Goal: Information Seeking & Learning: Learn about a topic

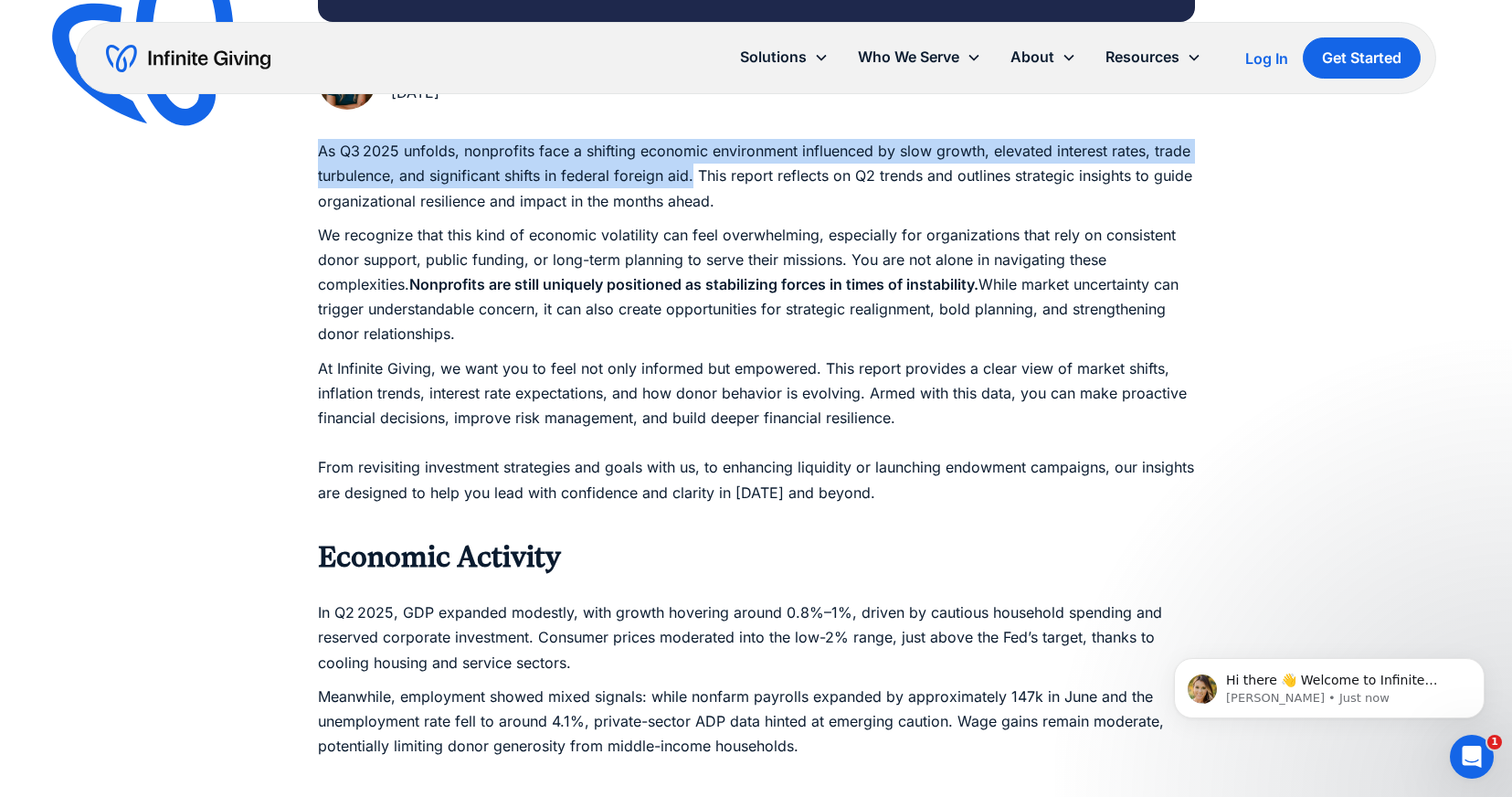
drag, startPoint x: 321, startPoint y: 149, endPoint x: 692, endPoint y: 174, distance: 371.8
click at [692, 174] on p "As Q3 2025 unfolds, nonprofits face a shifting economic environment influenced …" at bounding box center [756, 176] width 877 height 75
copy p "As Q3 2025 unfolds, nonprofits face a shifting economic environment influenced …"
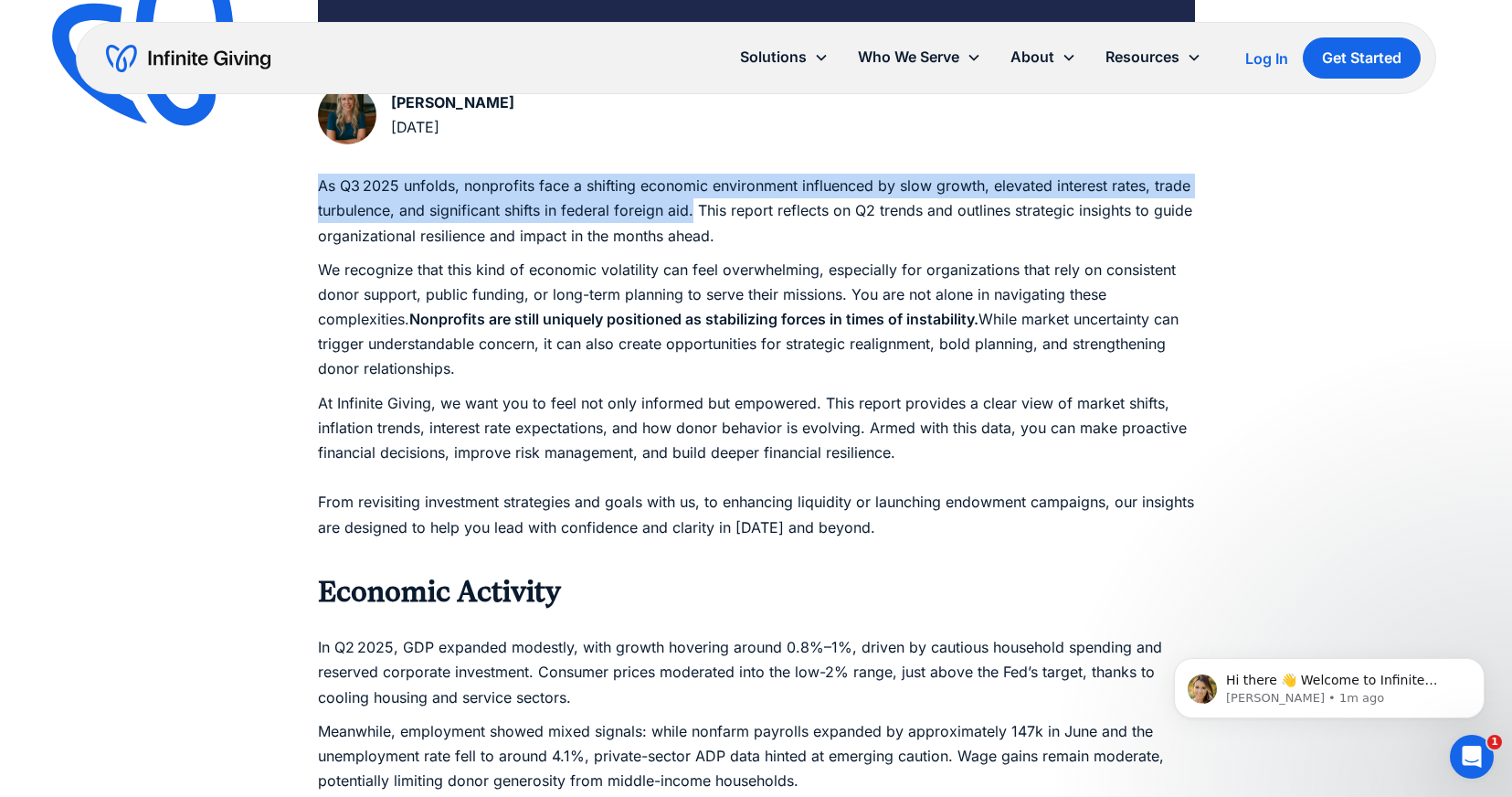
scroll to position [816, 0]
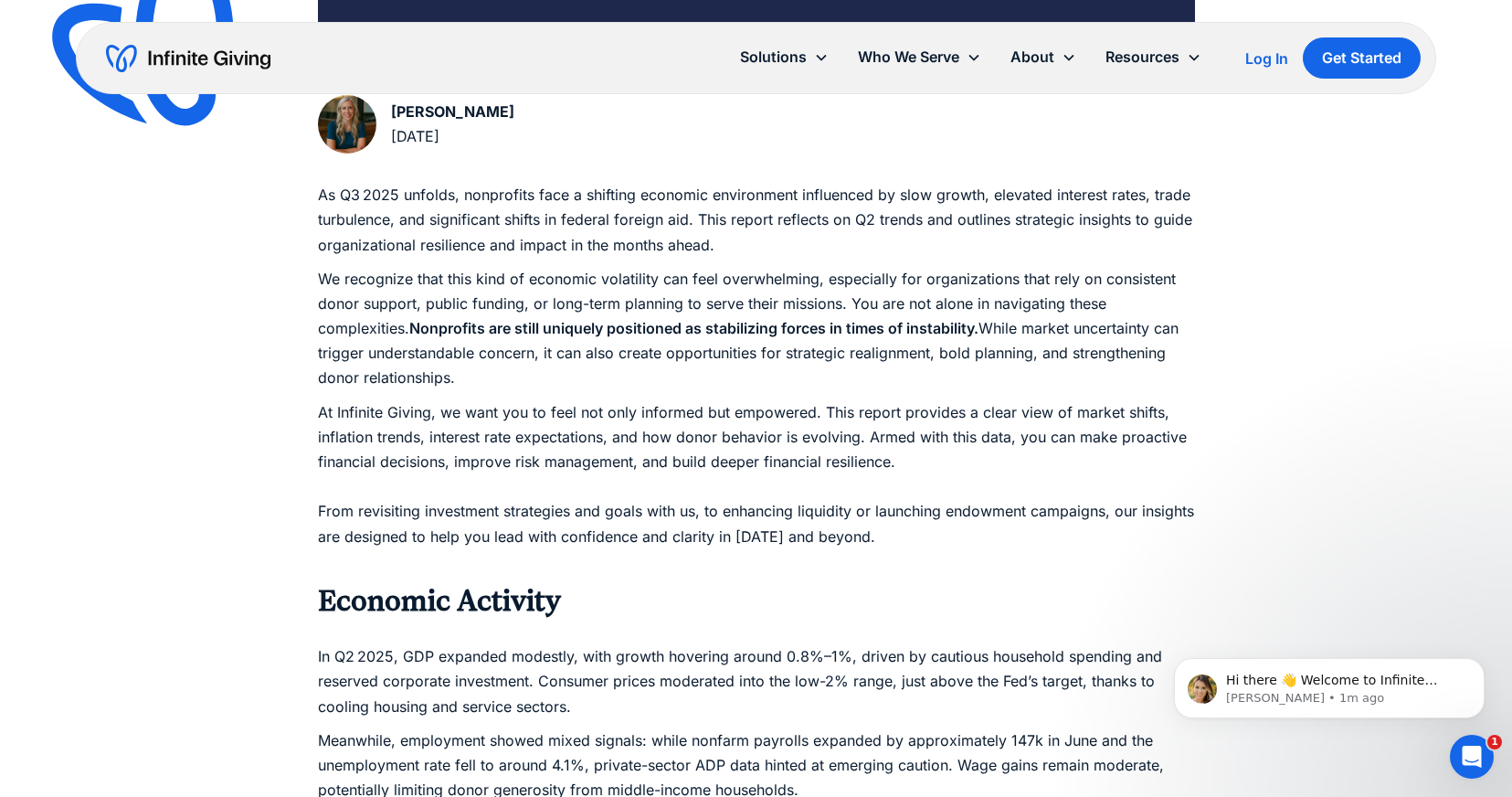
click at [407, 246] on p "As Q3 2025 unfolds, nonprofits face a shifting economic environment influenced …" at bounding box center [756, 219] width 877 height 75
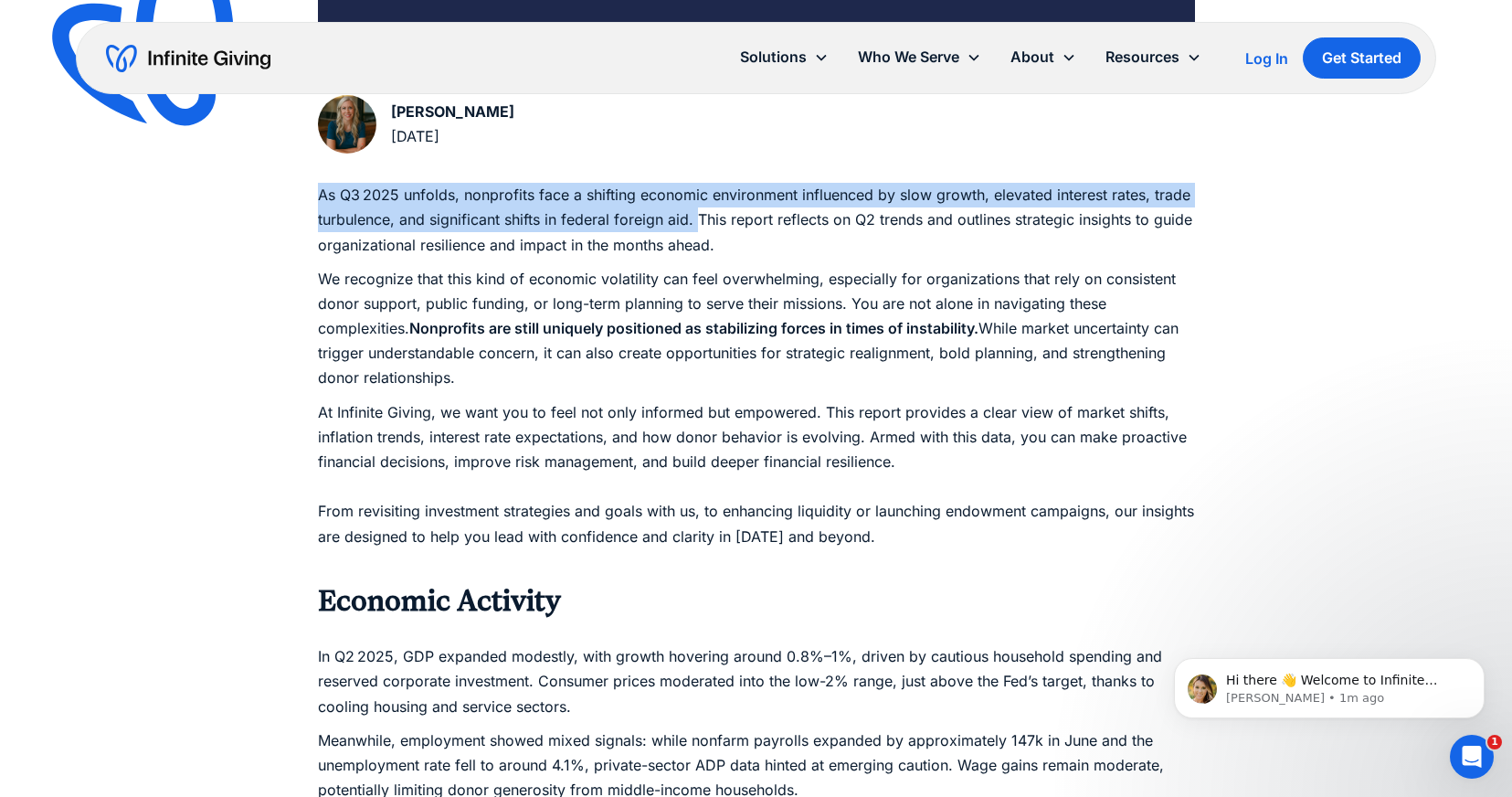
drag, startPoint x: 696, startPoint y: 217, endPoint x: 314, endPoint y: 189, distance: 383.0
copy p "As Q3 2025 unfolds, nonprofits face a shifting economic environment influenced …"
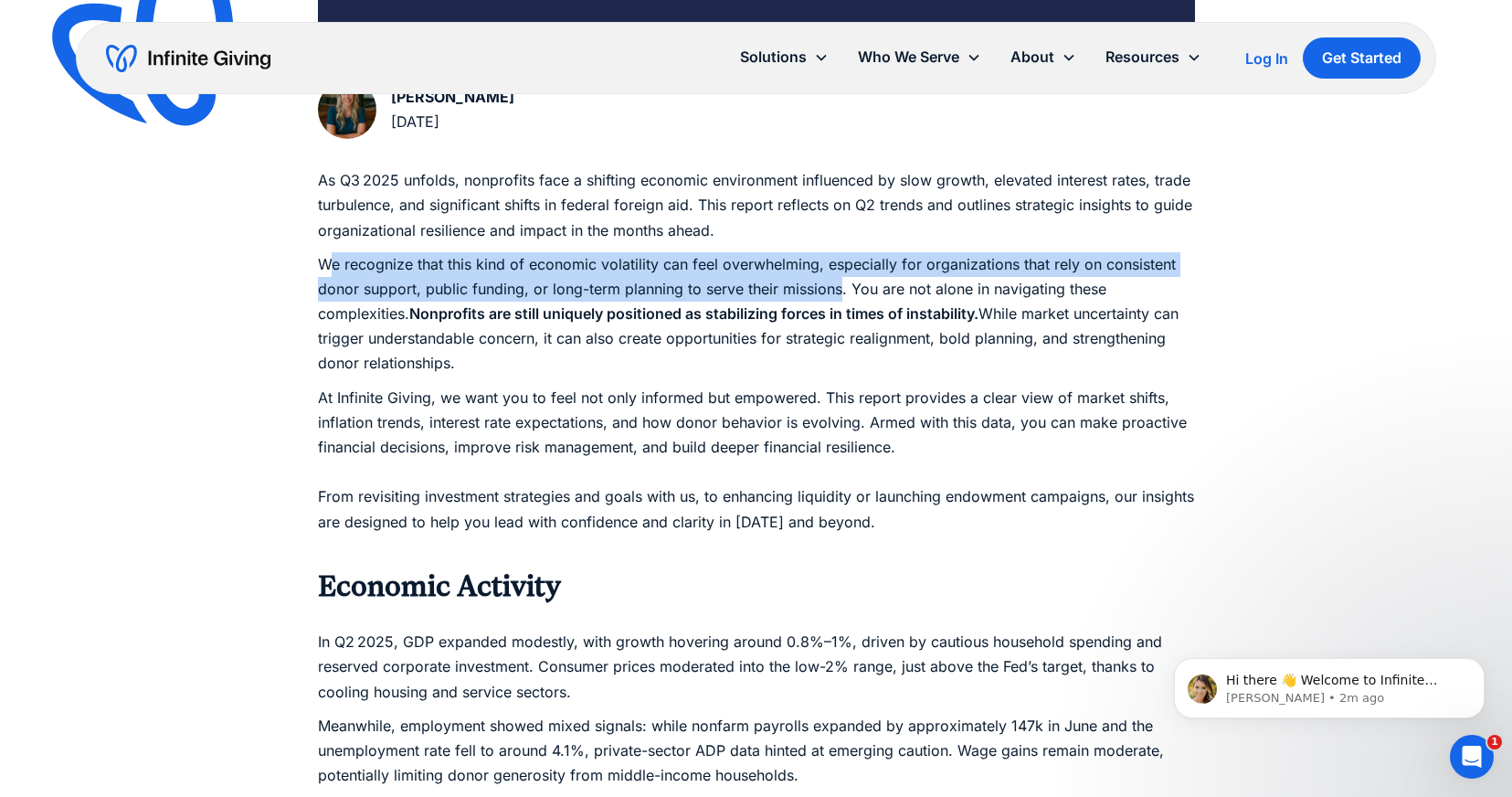
drag, startPoint x: 324, startPoint y: 259, endPoint x: 841, endPoint y: 281, distance: 517.5
click at [841, 281] on p "We recognize that this kind of economic volatility can feel overwhelming, espec…" at bounding box center [756, 314] width 877 height 125
click at [558, 292] on p "We recognize that this kind of economic volatility can feel overwhelming, espec…" at bounding box center [756, 314] width 877 height 125
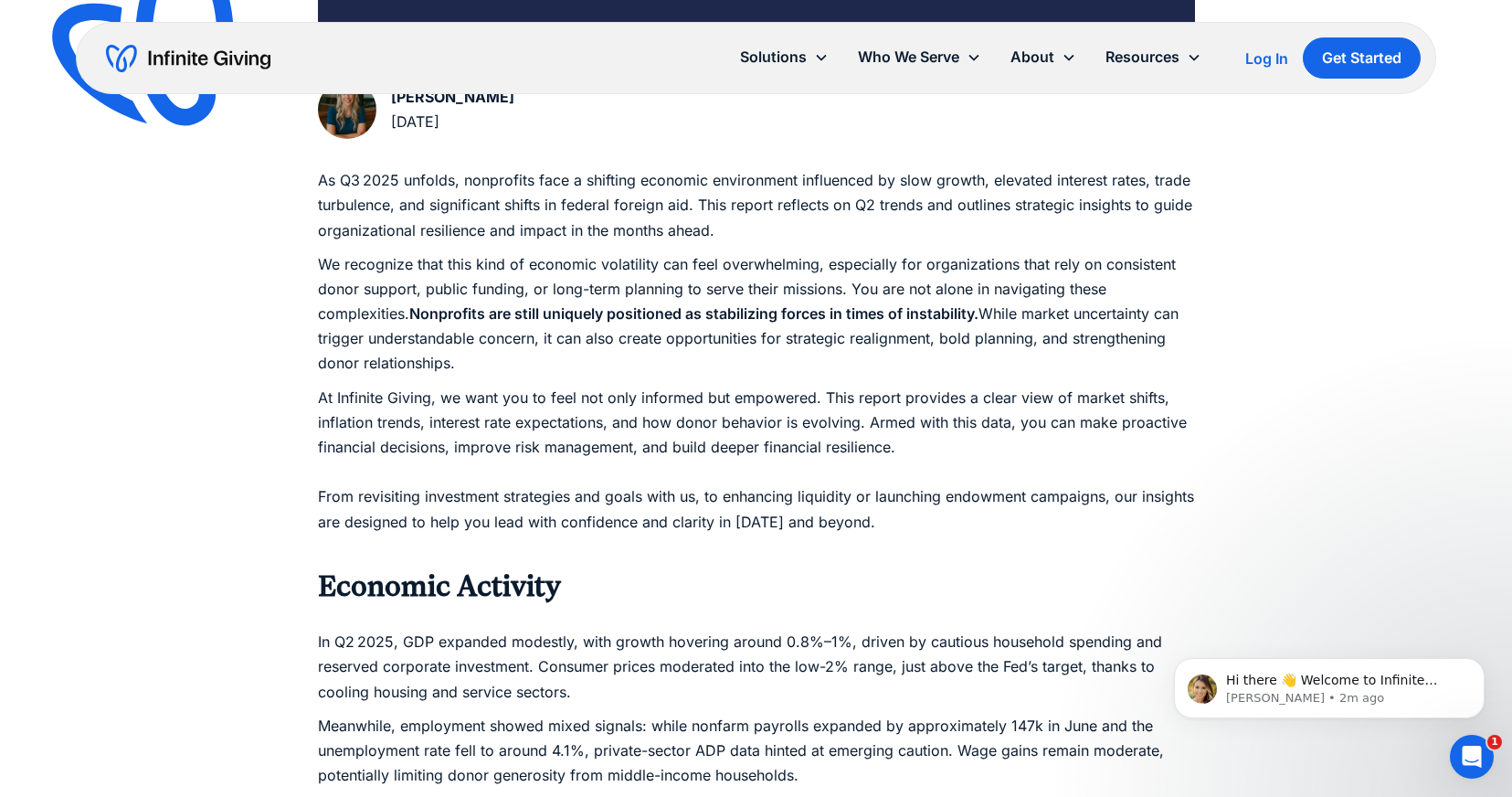
click at [325, 257] on p "We recognize that this kind of economic volatility can feel overwhelming, espec…" at bounding box center [756, 314] width 877 height 125
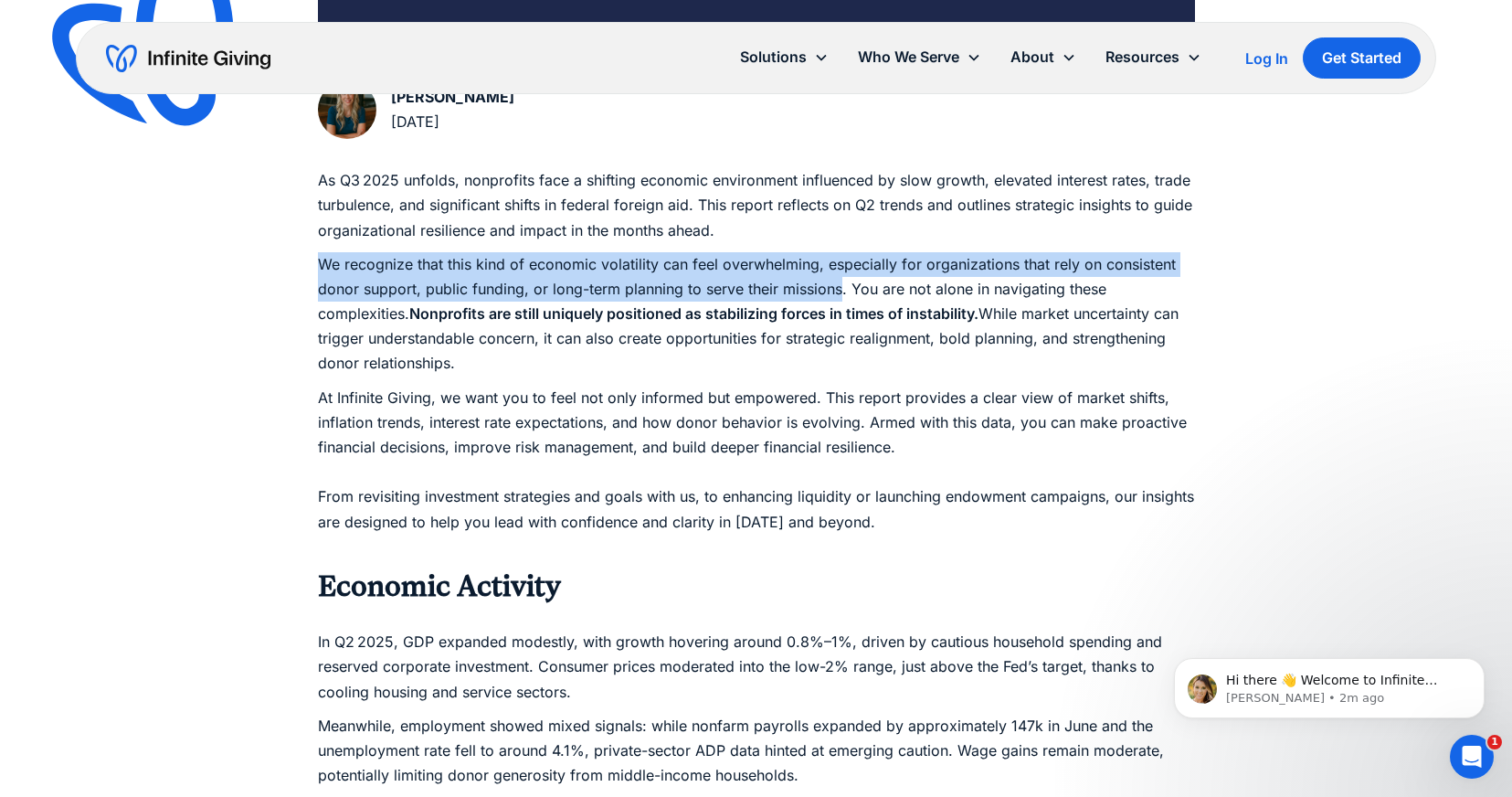
drag, startPoint x: 317, startPoint y: 257, endPoint x: 841, endPoint y: 283, distance: 524.6
click at [841, 283] on p "We recognize that this kind of economic volatility can feel overwhelming, espec…" at bounding box center [756, 314] width 877 height 125
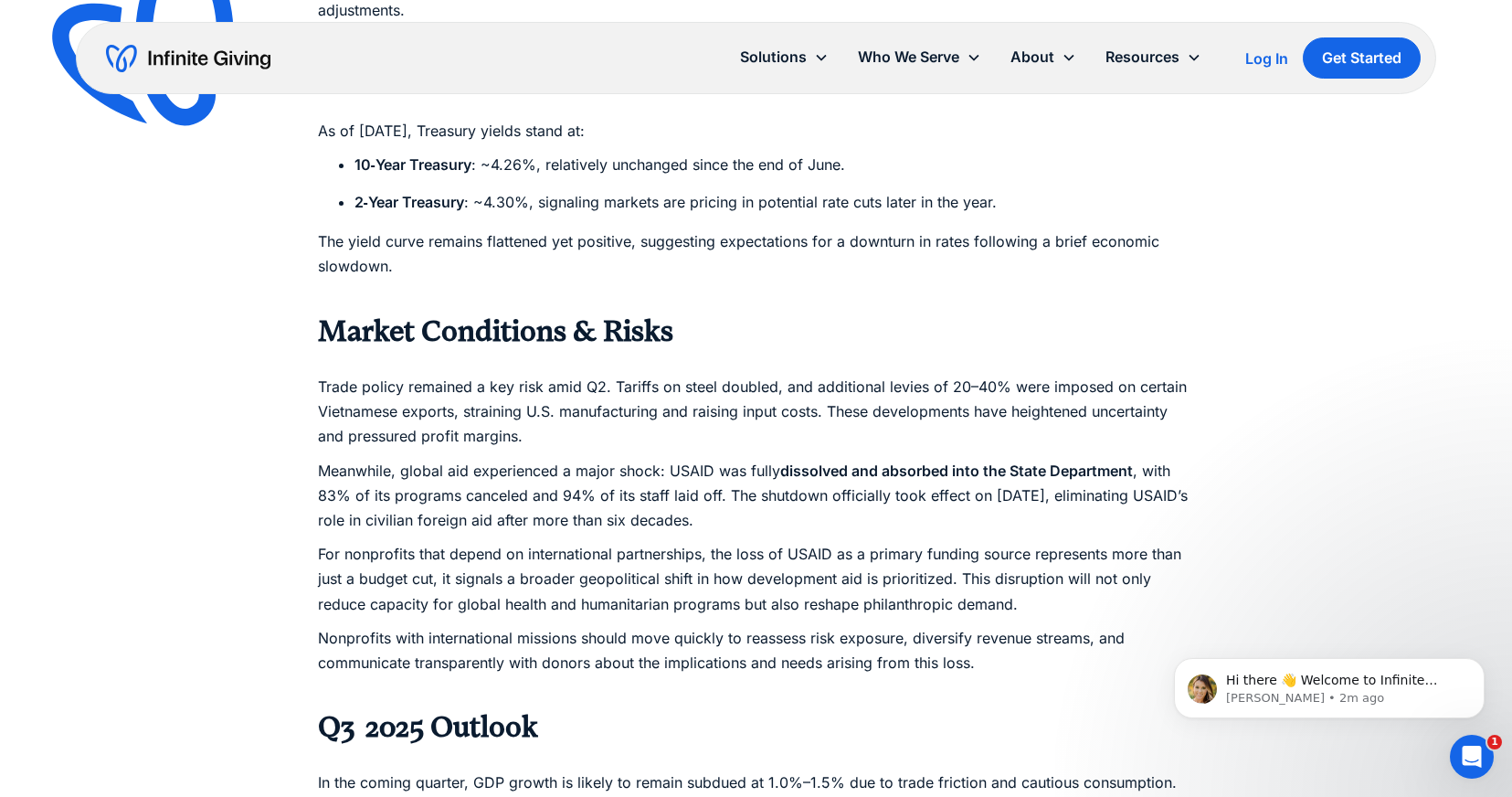
scroll to position [1925, 0]
drag, startPoint x: 317, startPoint y: 542, endPoint x: 988, endPoint y: 643, distance: 678.6
click at [988, 643] on div "As Q3 2025 unfolds, nonprofits face a shifting economic environment influenced …" at bounding box center [756, 511] width 877 height 2874
copy div "For nonprofits that depend on international partnerships, the loss of USAID as …"
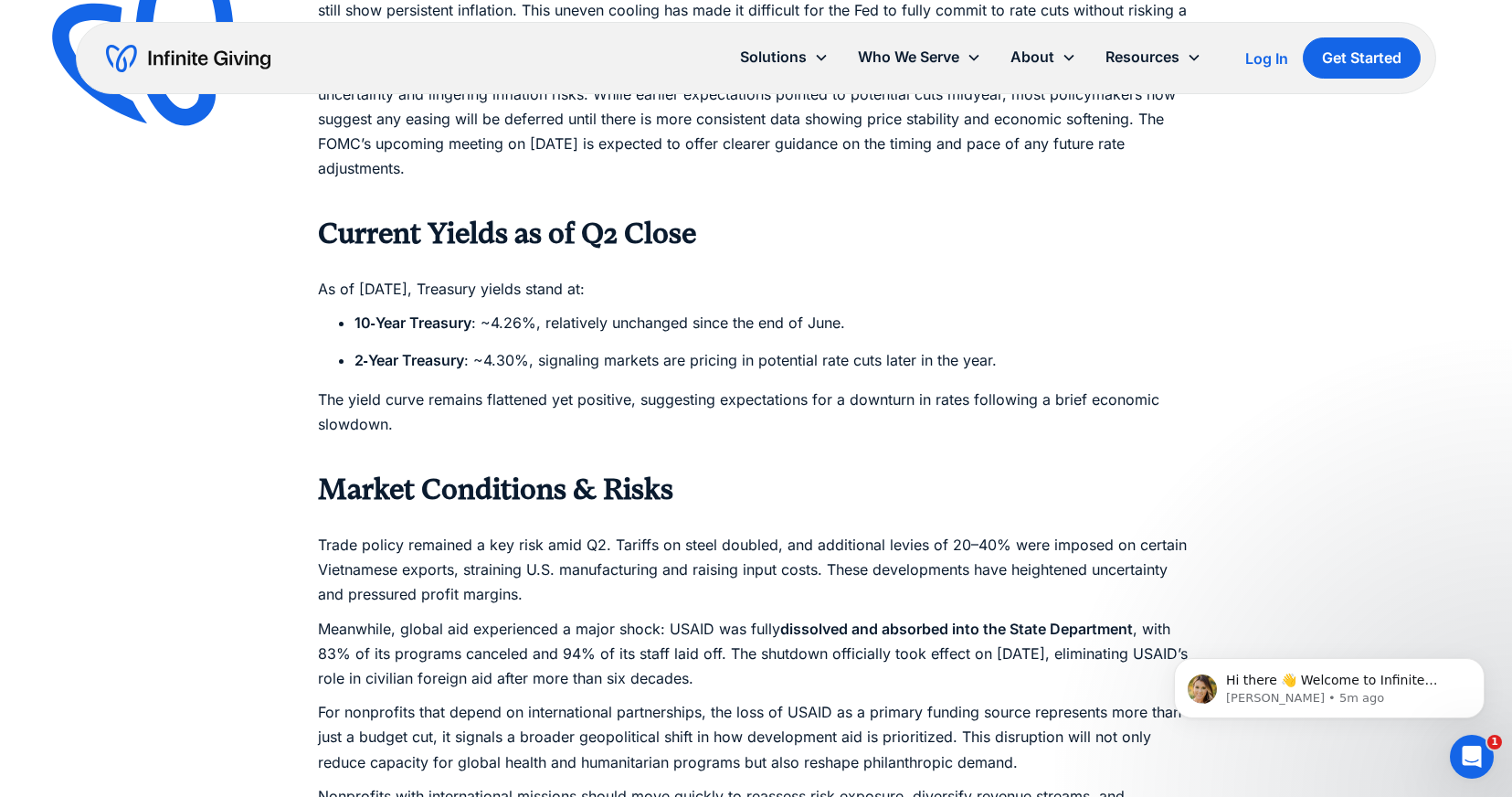
scroll to position [1776, 0]
